Goal: Information Seeking & Learning: Learn about a topic

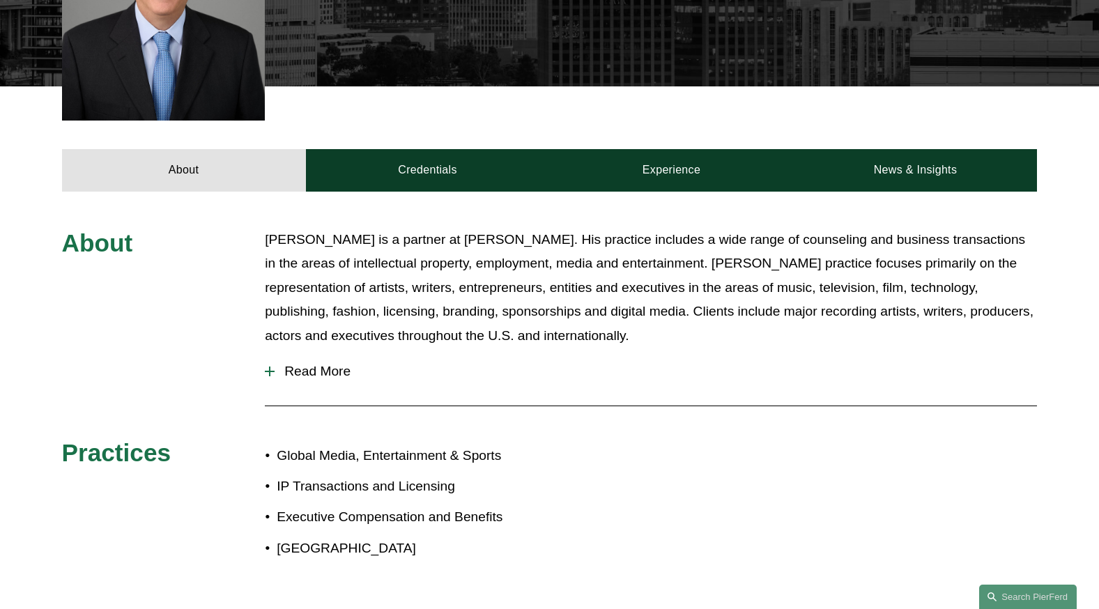
scroll to position [557, 0]
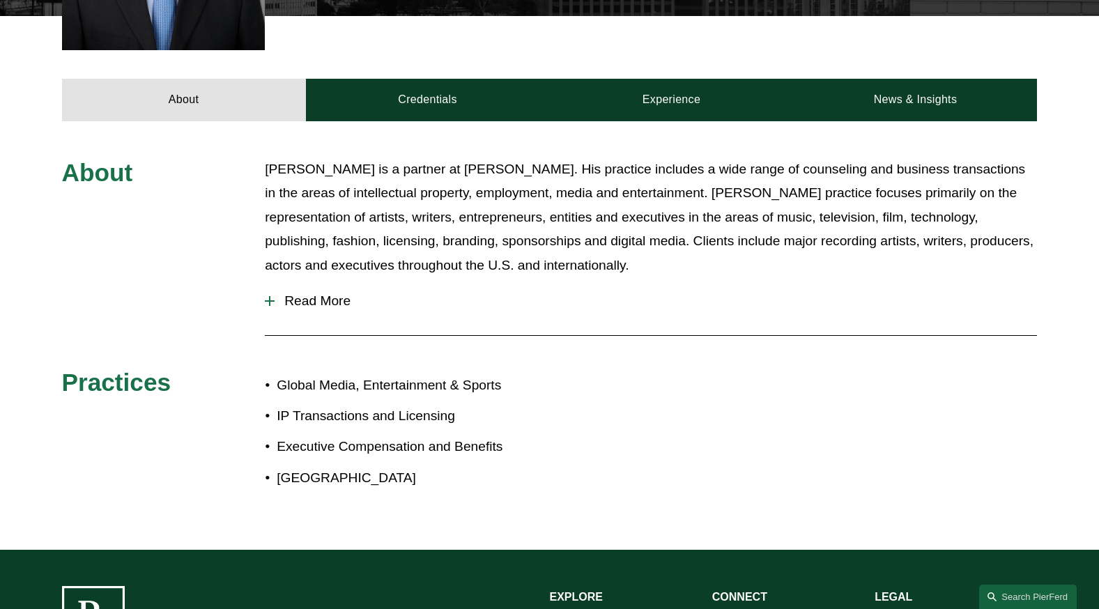
click at [289, 293] on span "Read More" at bounding box center [656, 300] width 762 height 15
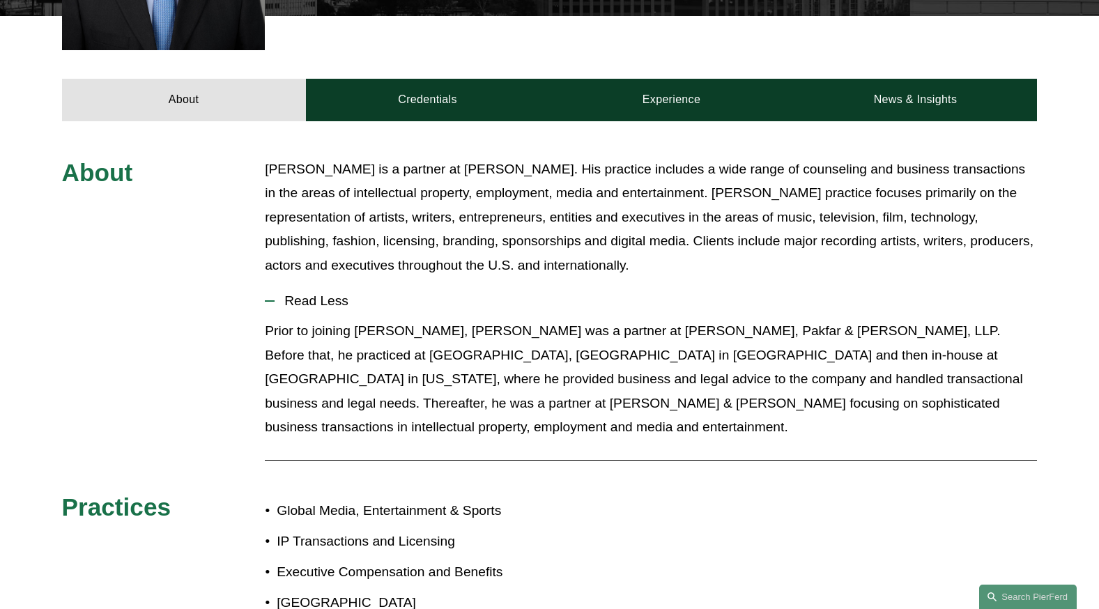
scroll to position [418, 0]
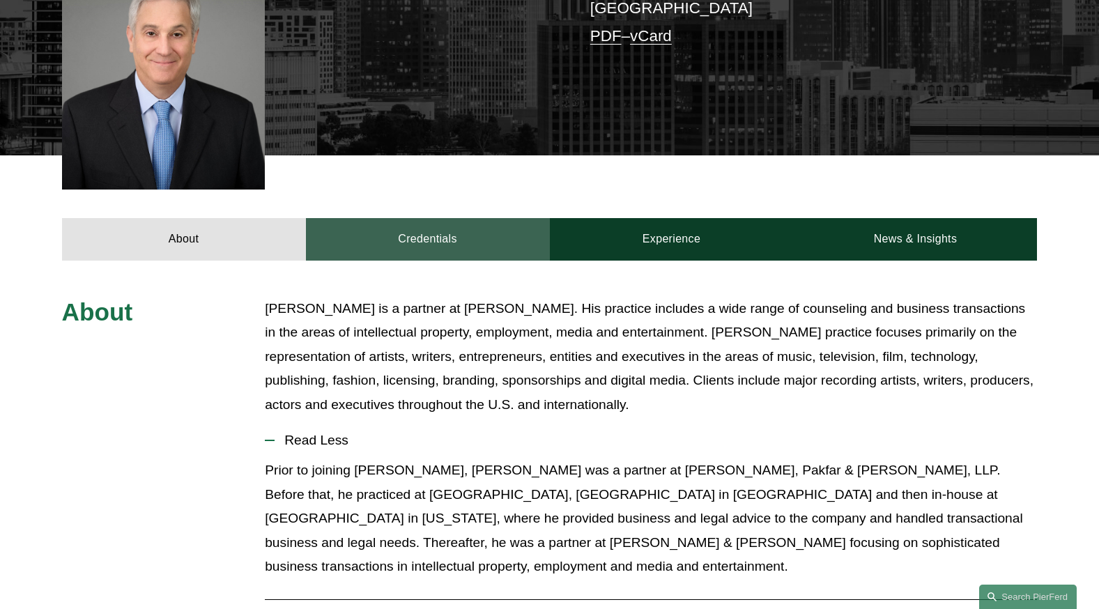
click at [459, 224] on link "Credentials" at bounding box center [428, 239] width 244 height 42
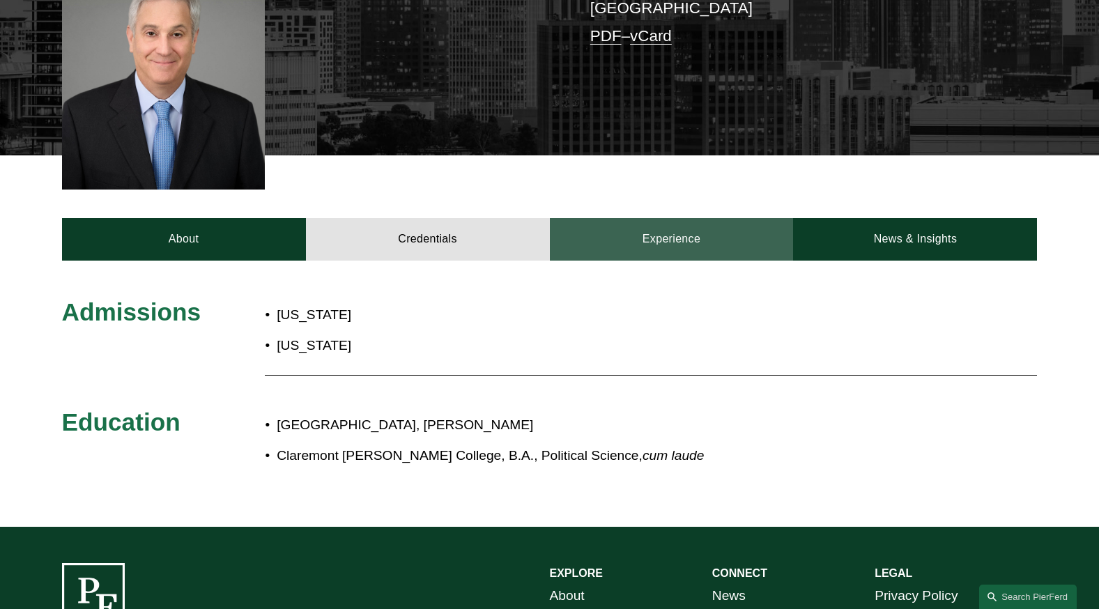
click at [676, 224] on link "Experience" at bounding box center [672, 239] width 244 height 42
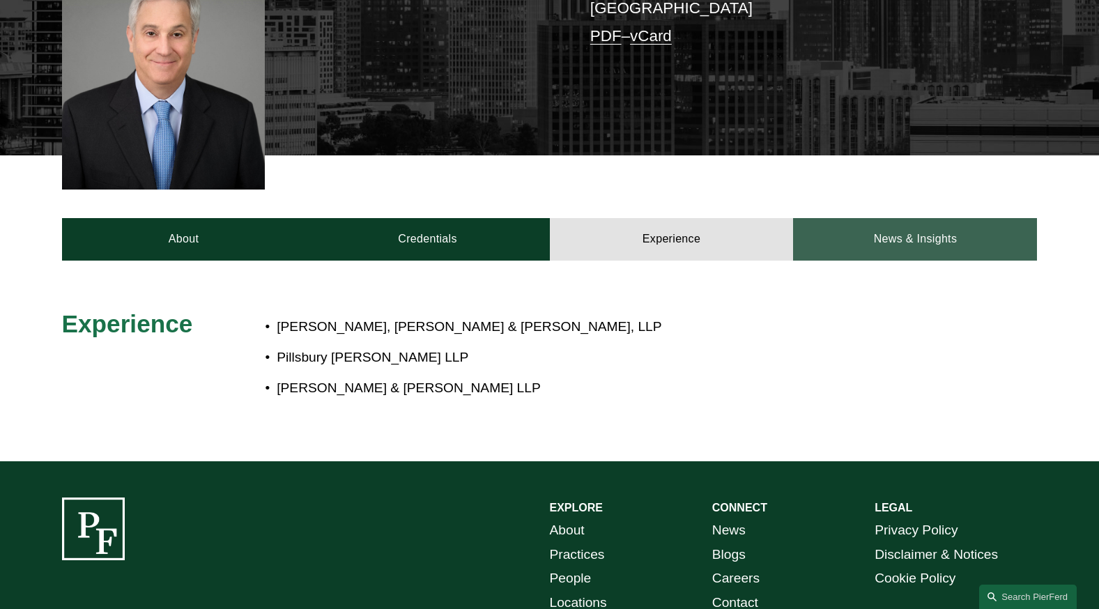
click at [879, 218] on link "News & Insights" at bounding box center [915, 239] width 244 height 42
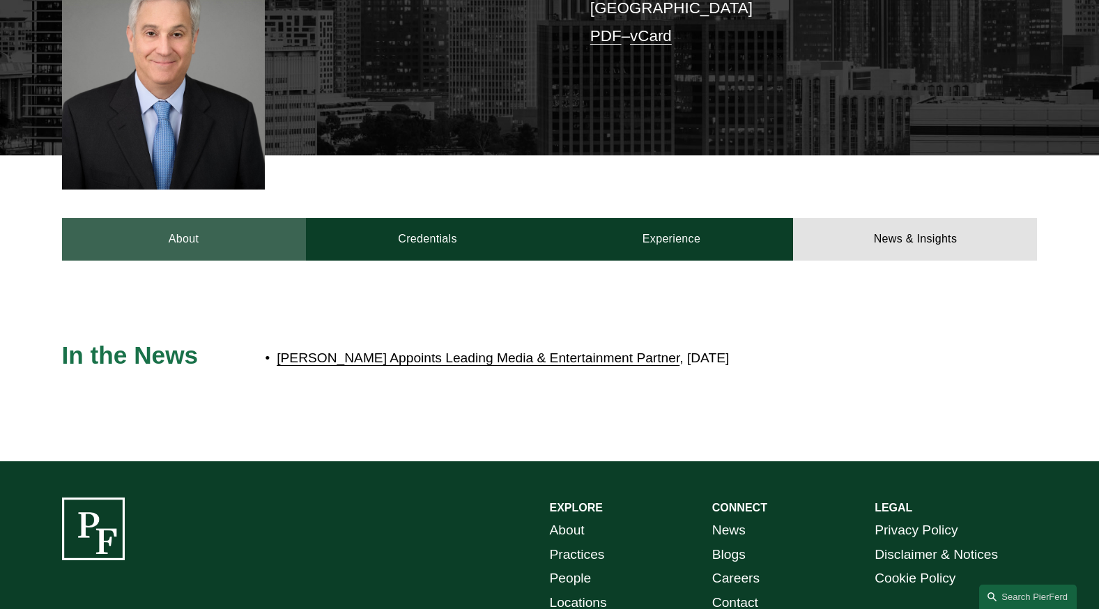
click at [219, 232] on link "About" at bounding box center [184, 239] width 244 height 42
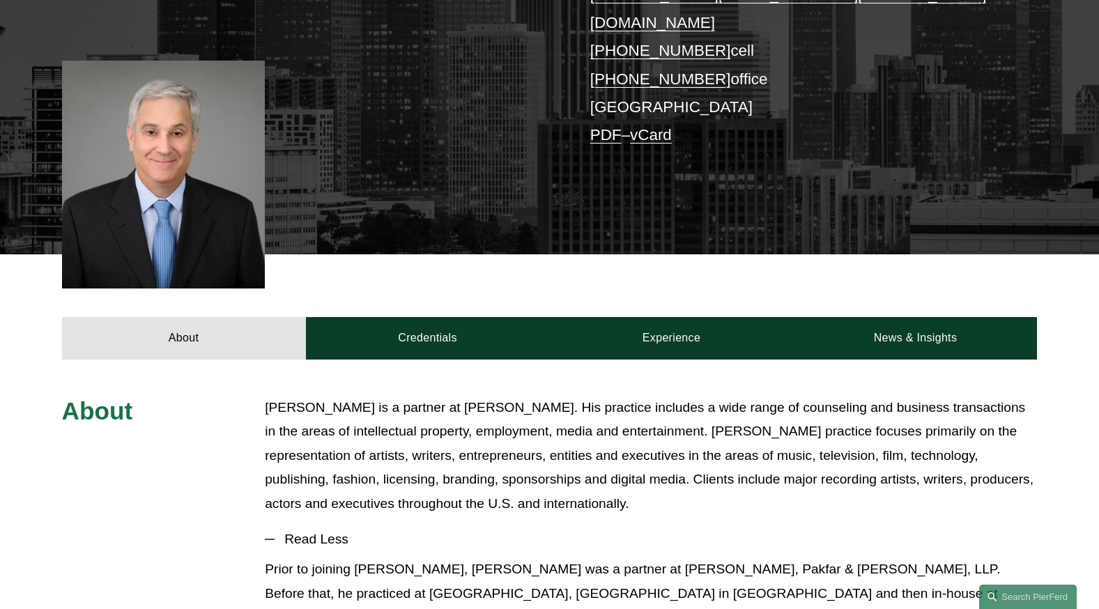
scroll to position [139, 0]
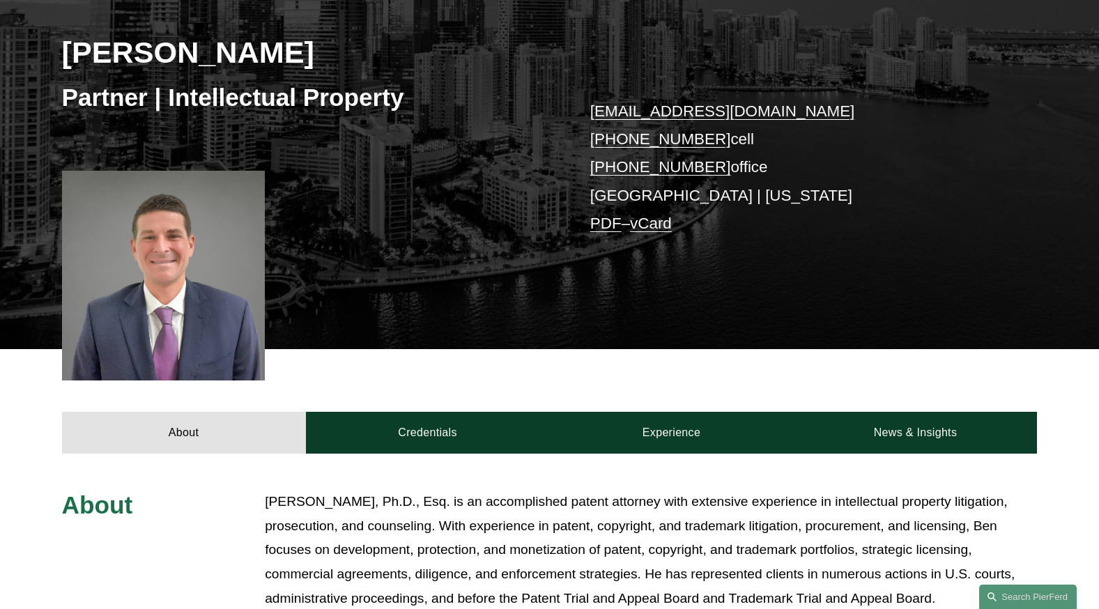
scroll to position [209, 0]
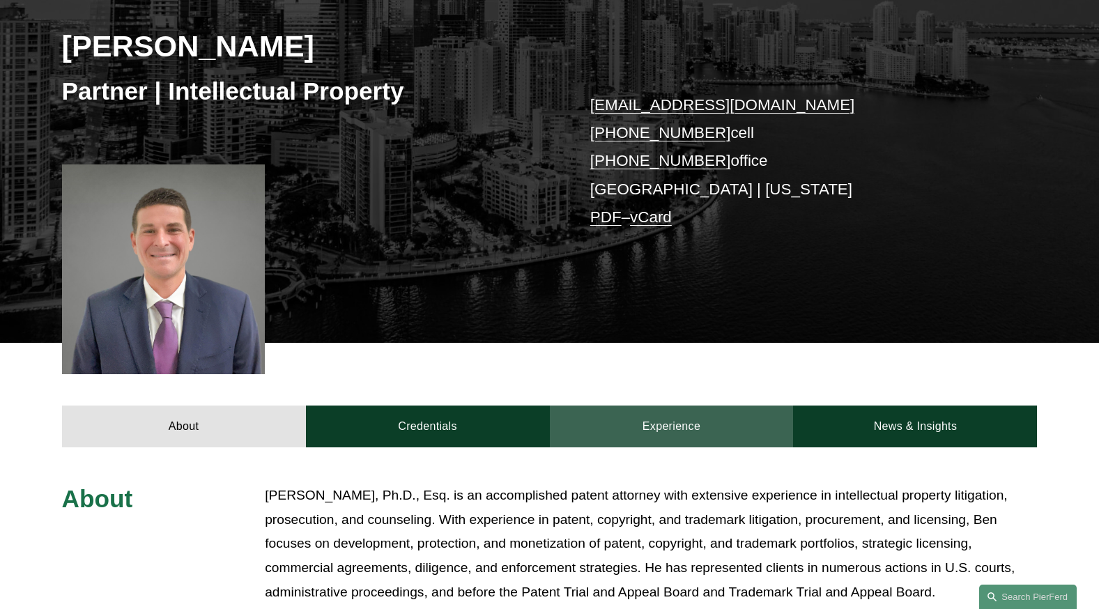
click at [706, 420] on link "Experience" at bounding box center [672, 427] width 244 height 42
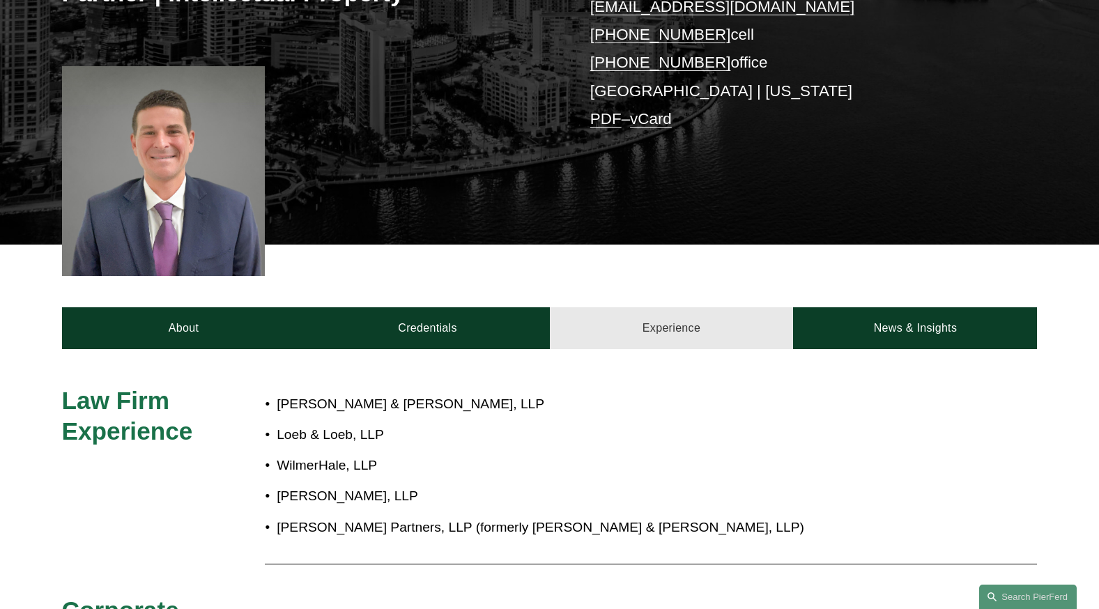
scroll to position [418, 0]
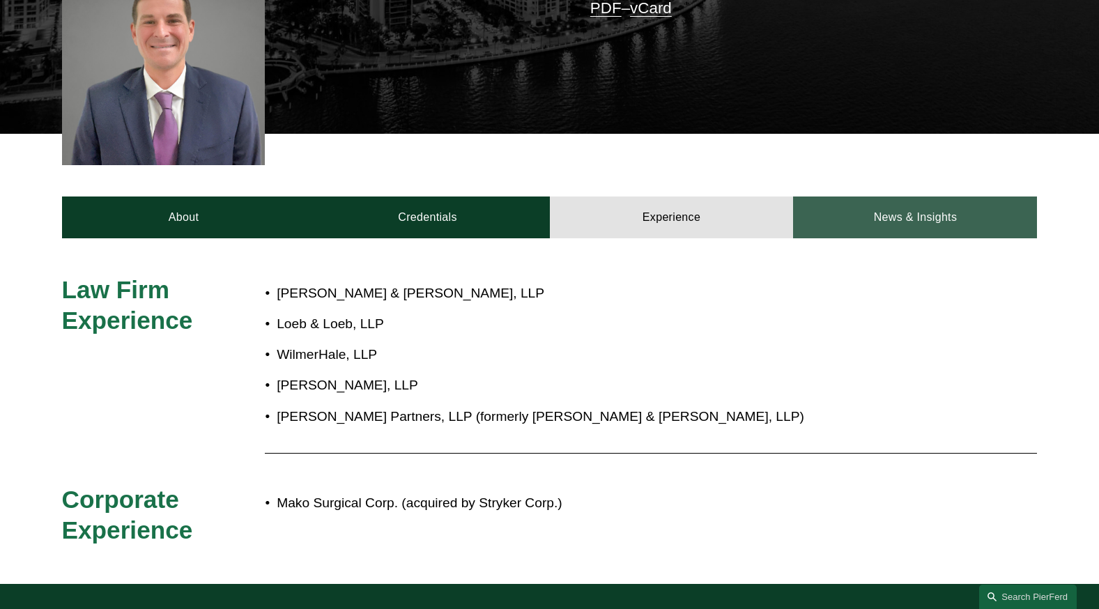
click at [920, 236] on link "News & Insights" at bounding box center [915, 217] width 244 height 42
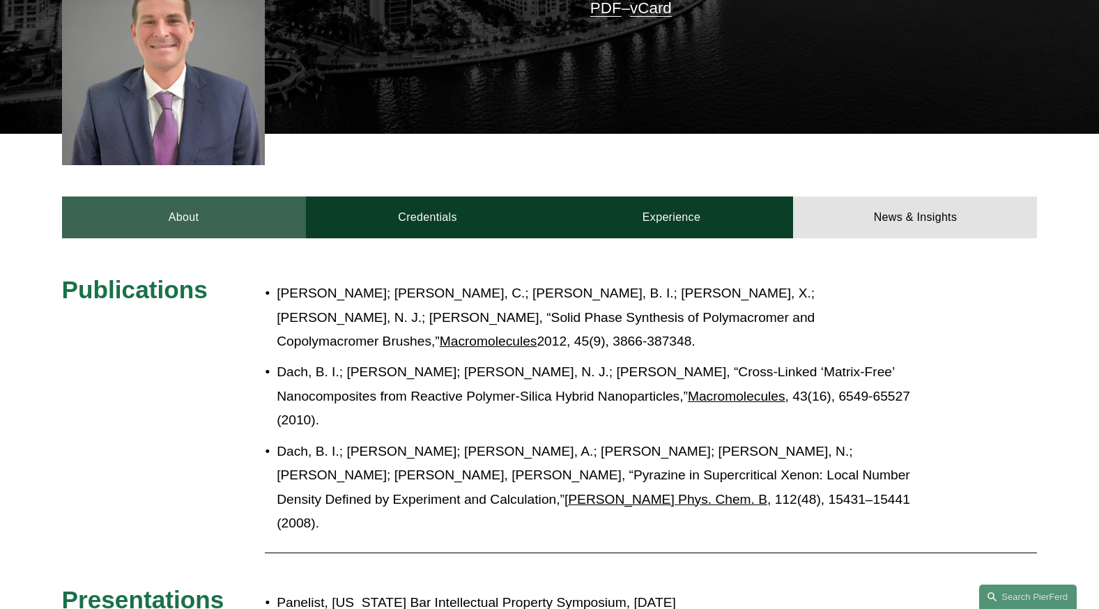
click at [199, 232] on link "About" at bounding box center [184, 217] width 244 height 42
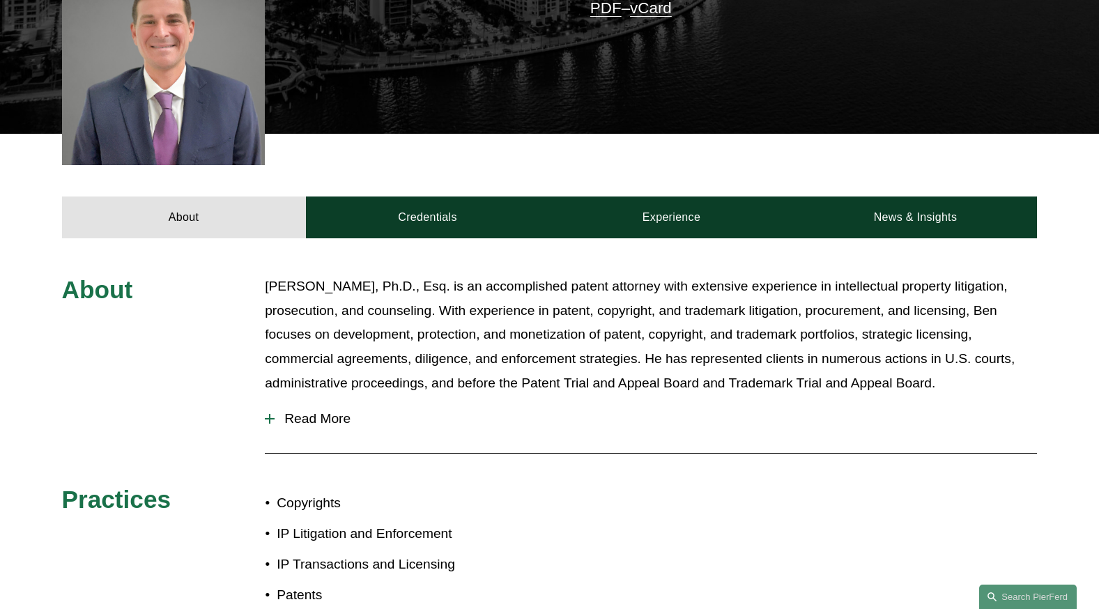
click at [298, 433] on button "Read More" at bounding box center [651, 419] width 772 height 36
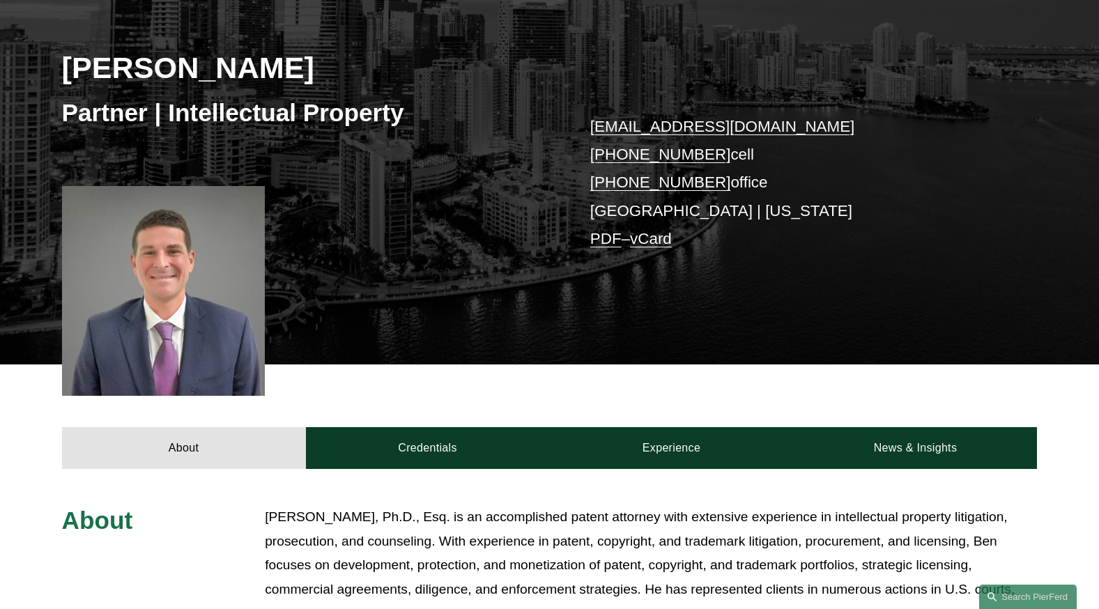
scroll to position [0, 0]
